Goal: Transaction & Acquisition: Purchase product/service

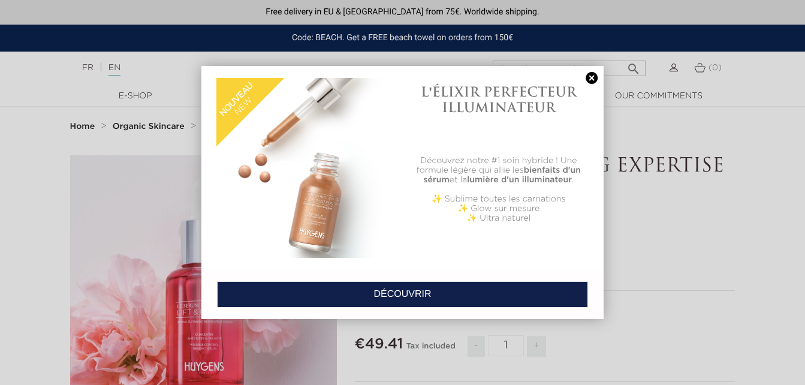
click at [593, 80] on link at bounding box center [591, 78] width 17 height 13
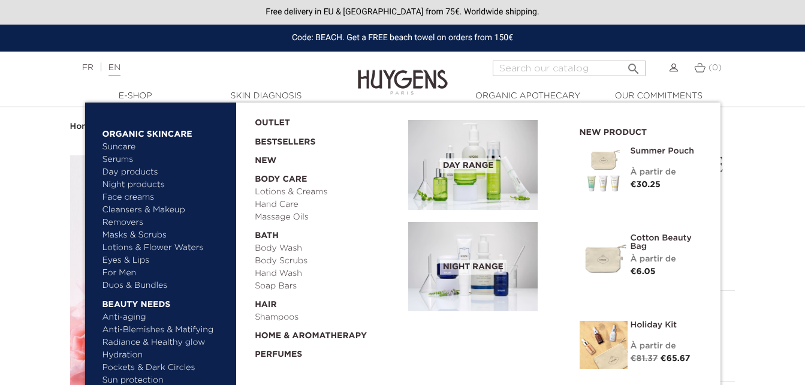
click at [143, 171] on link "Day products" at bounding box center [165, 172] width 125 height 13
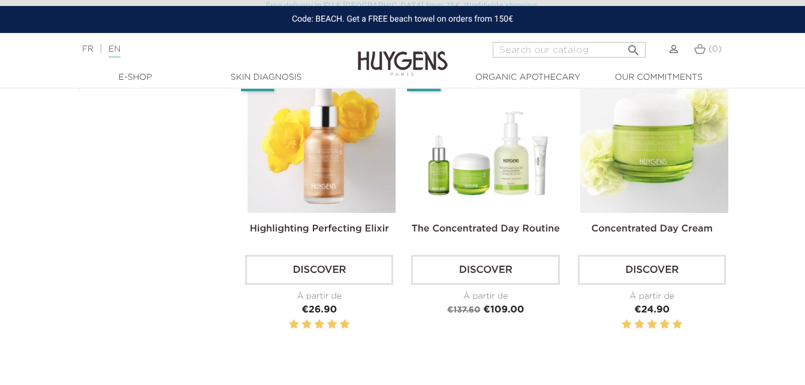
scroll to position [360, 0]
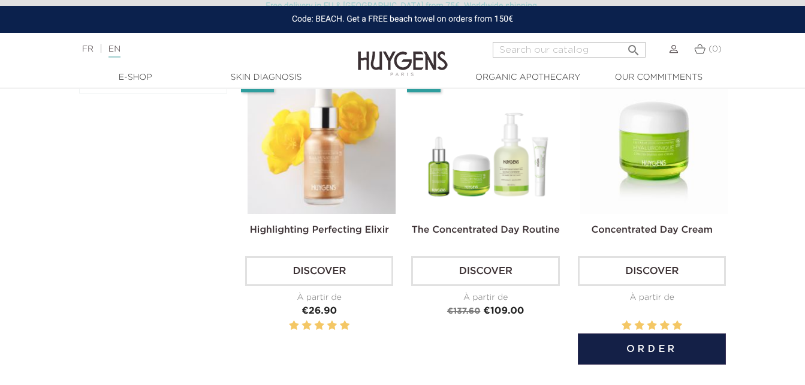
click at [632, 133] on img at bounding box center [654, 140] width 148 height 148
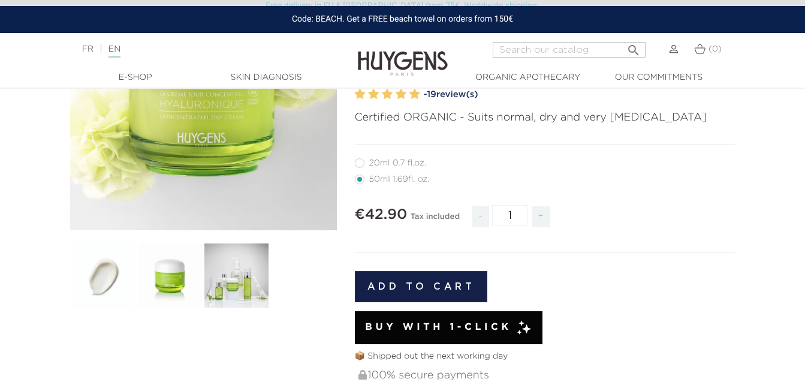
scroll to position [168, 0]
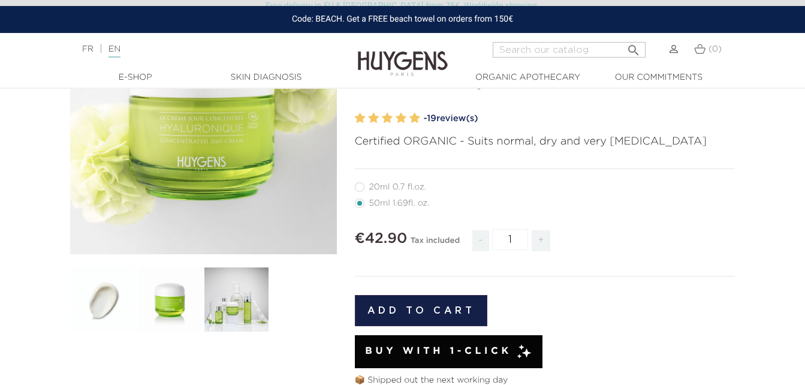
click at [379, 192] on label27"] "20ml 0.7 fl.oz." at bounding box center [398, 187] width 86 height 10
radio input "true"
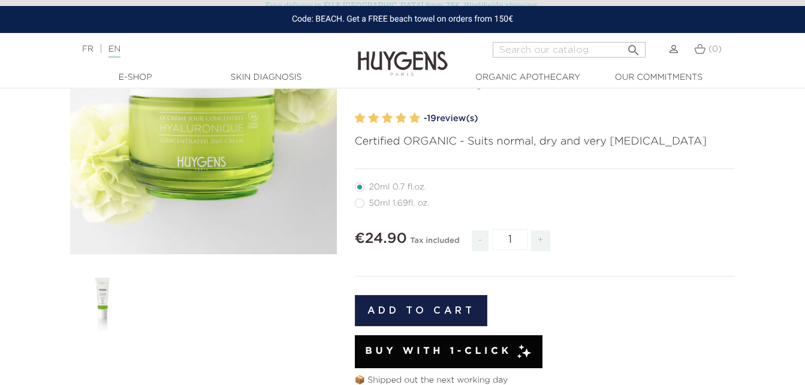
radio input "true"
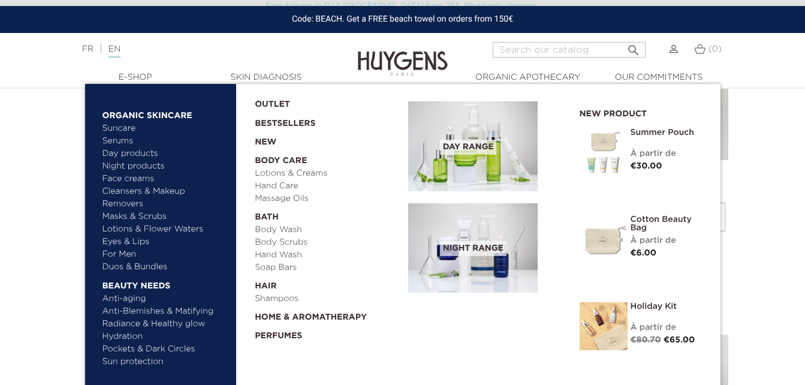
scroll to position [432, 0]
click at [132, 268] on link "Duos & Bundles" at bounding box center [165, 267] width 125 height 13
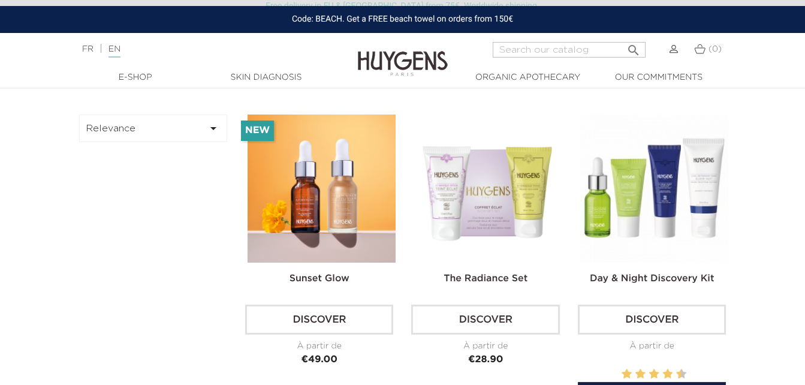
scroll to position [312, 0]
click at [650, 267] on div "Day & Night Discovery Kit Discover À partir de Price €49.00" at bounding box center [652, 260] width 148 height 293
click at [666, 281] on link "Day & Night Discovery Kit" at bounding box center [652, 278] width 124 height 10
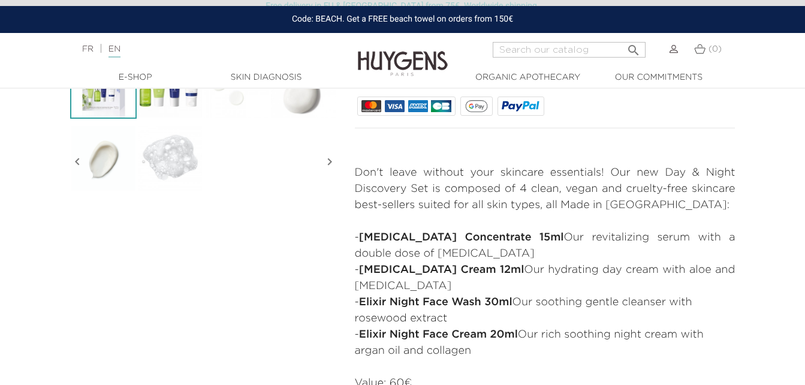
scroll to position [384, 0]
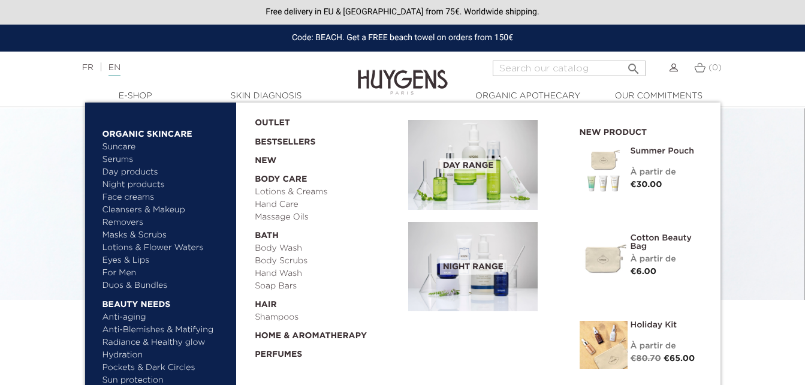
click at [620, 333] on img at bounding box center [604, 345] width 48 height 48
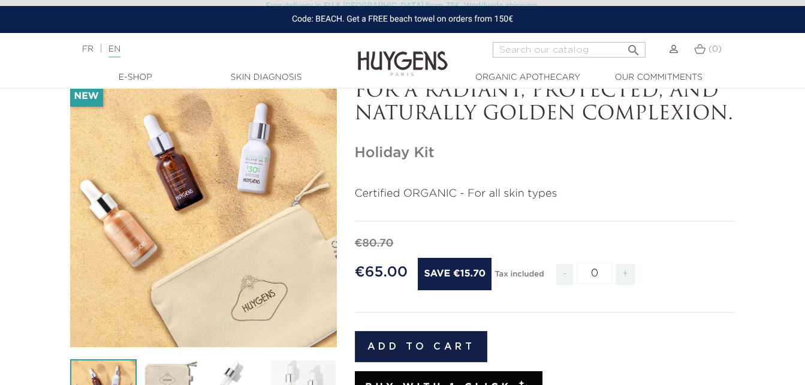
scroll to position [72, 0]
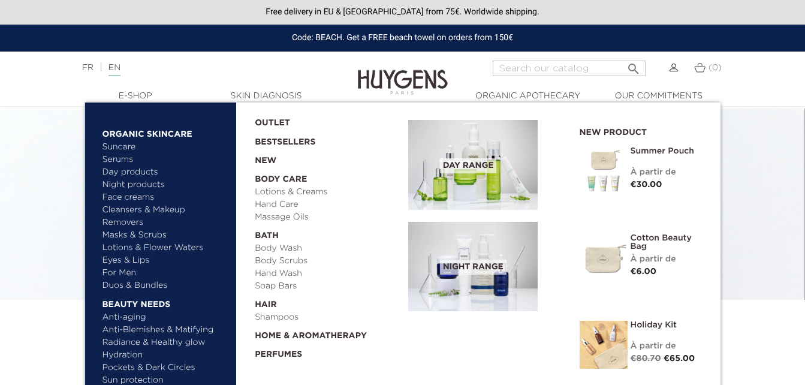
click at [597, 152] on img at bounding box center [604, 171] width 48 height 48
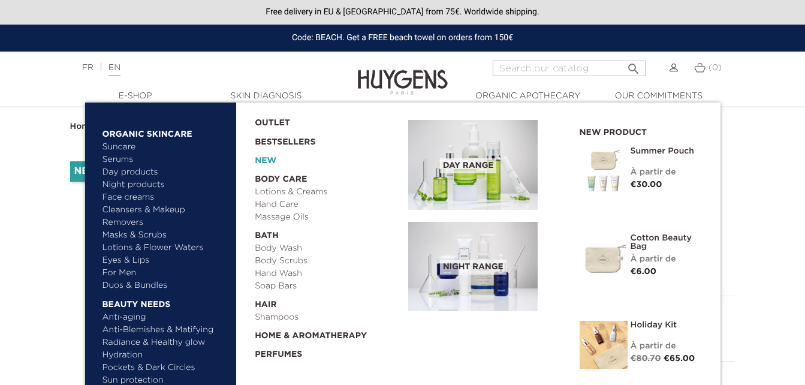
click at [259, 156] on link "New" at bounding box center [327, 158] width 145 height 19
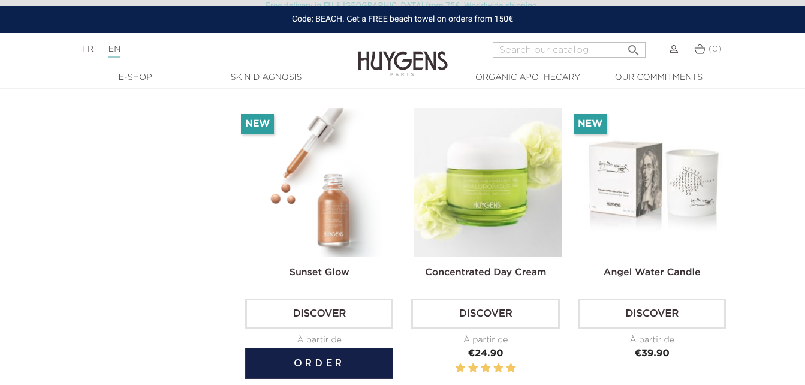
scroll to position [648, 0]
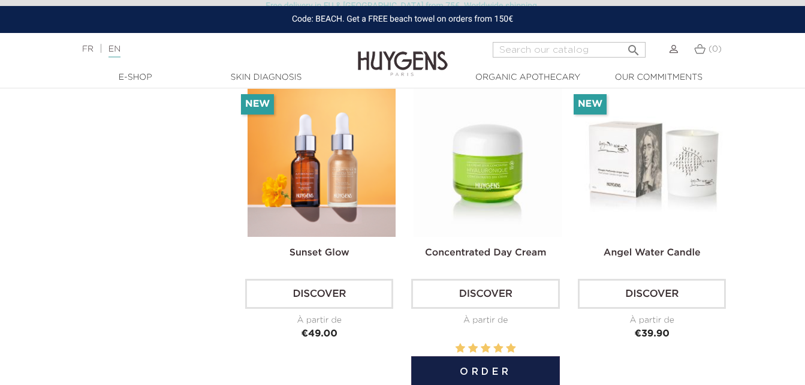
click at [458, 197] on img at bounding box center [488, 162] width 148 height 148
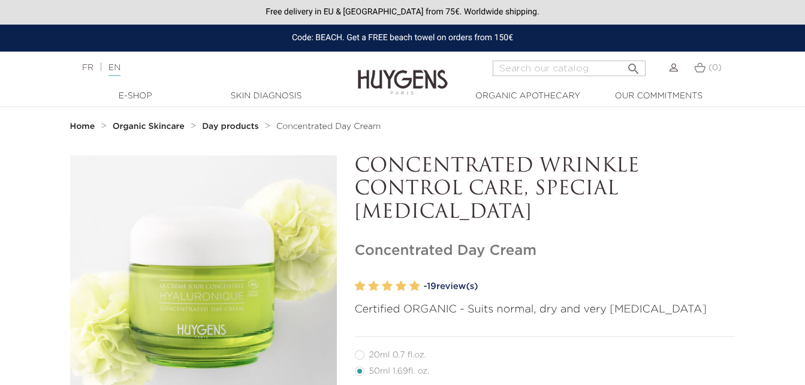
drag, startPoint x: 318, startPoint y: 371, endPoint x: 403, endPoint y: 354, distance: 86.7
click at [403, 354] on label27"] "20ml 0.7 fl.oz." at bounding box center [398, 355] width 86 height 10
radio input "true"
drag, startPoint x: 403, startPoint y: 354, endPoint x: 775, endPoint y: 335, distance: 372.9
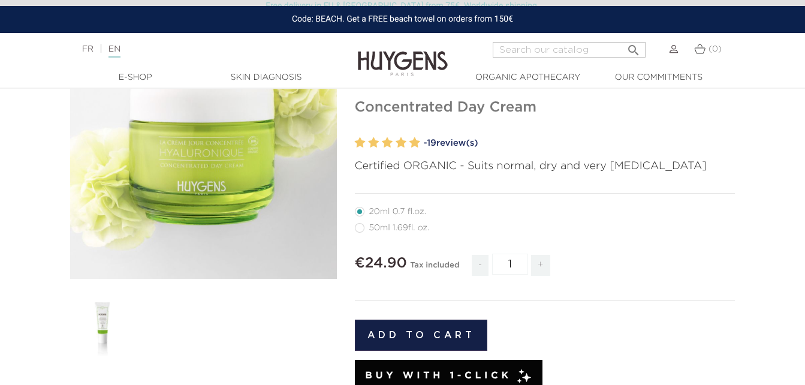
scroll to position [168, 0]
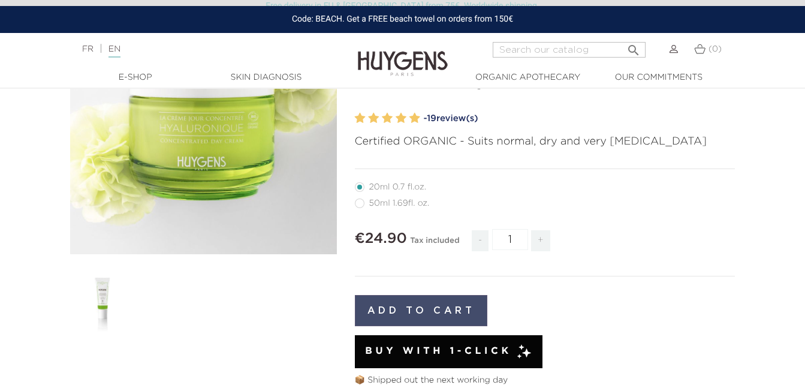
click at [441, 324] on button "Add to cart" at bounding box center [421, 310] width 133 height 31
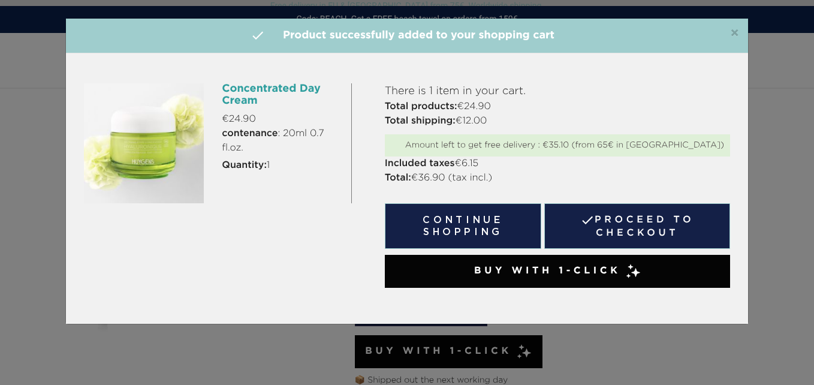
click at [487, 310] on div "Concentrated Day Cream €24.90 contenance : 20ml 0.7 fl.oz. Quantity: 1 There is…" at bounding box center [407, 188] width 682 height 270
click at [610, 327] on div "×  Product successfully added to your shopping cart Concentrated Day Cream €24…" at bounding box center [407, 192] width 814 height 385
